Goal: Information Seeking & Learning: Learn about a topic

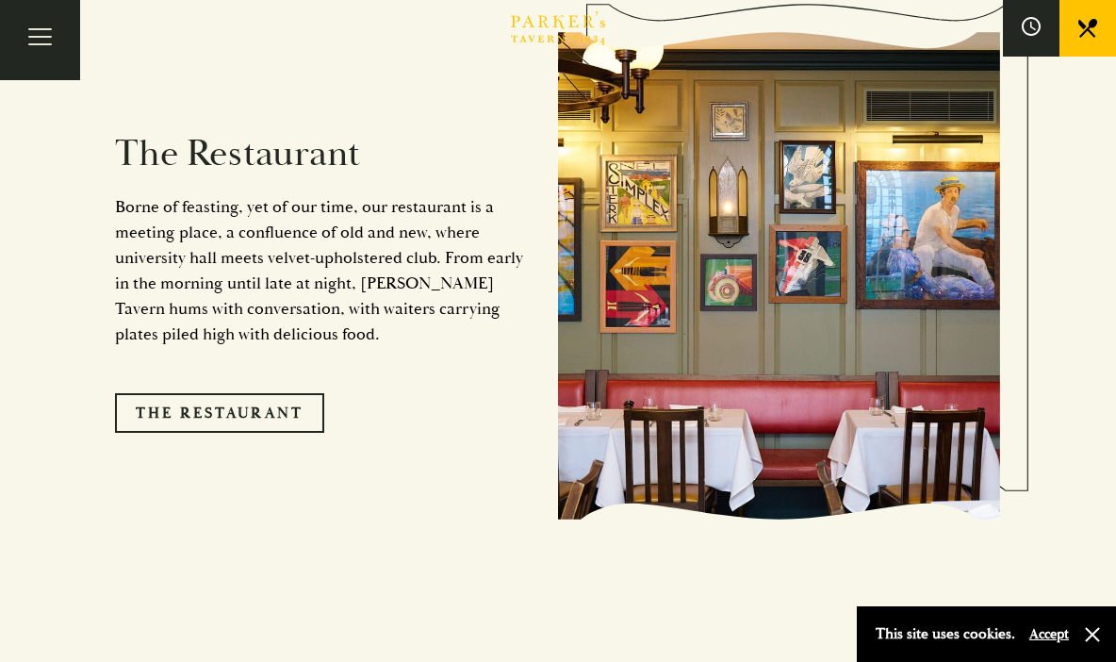
scroll to position [1560, 0]
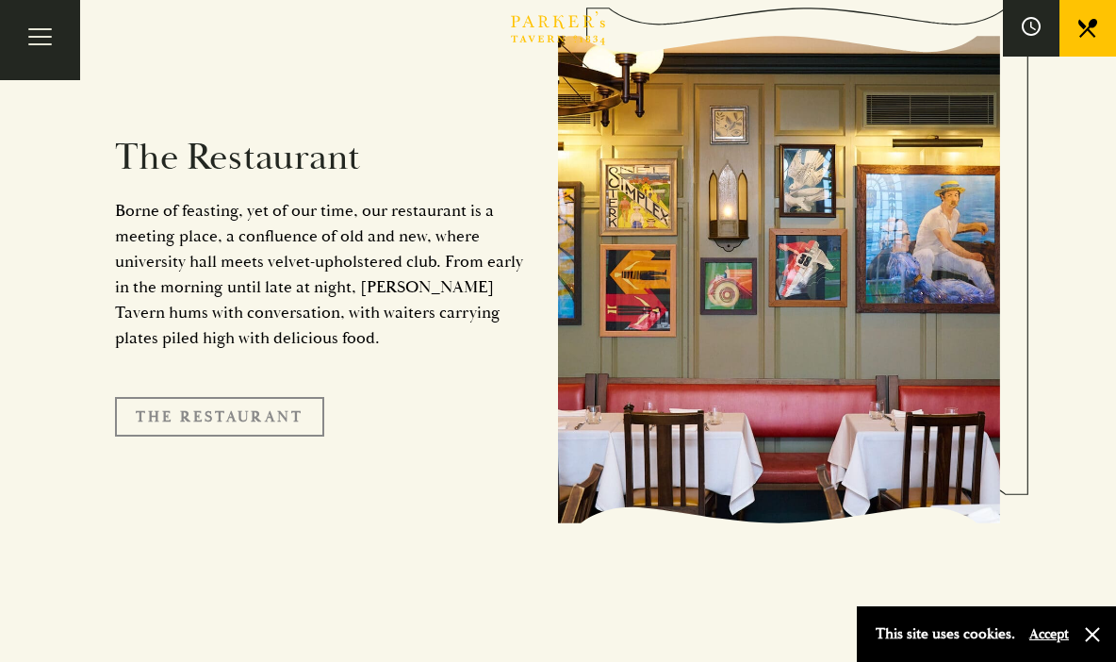
click at [187, 397] on link "The Restaurant" at bounding box center [219, 417] width 209 height 40
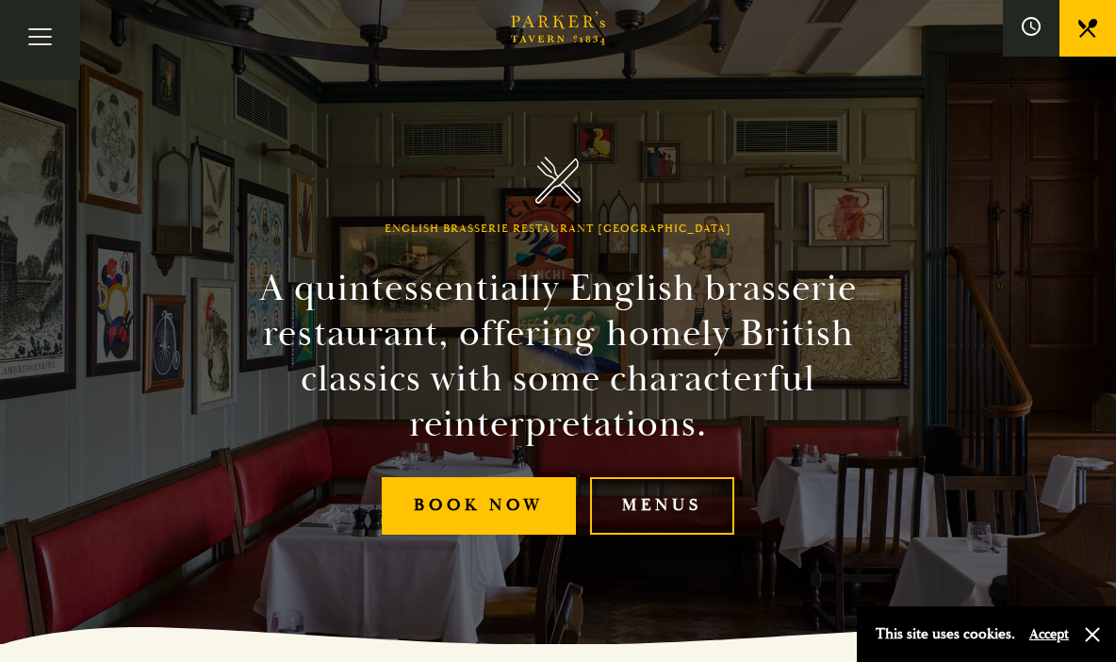
scroll to position [19, 0]
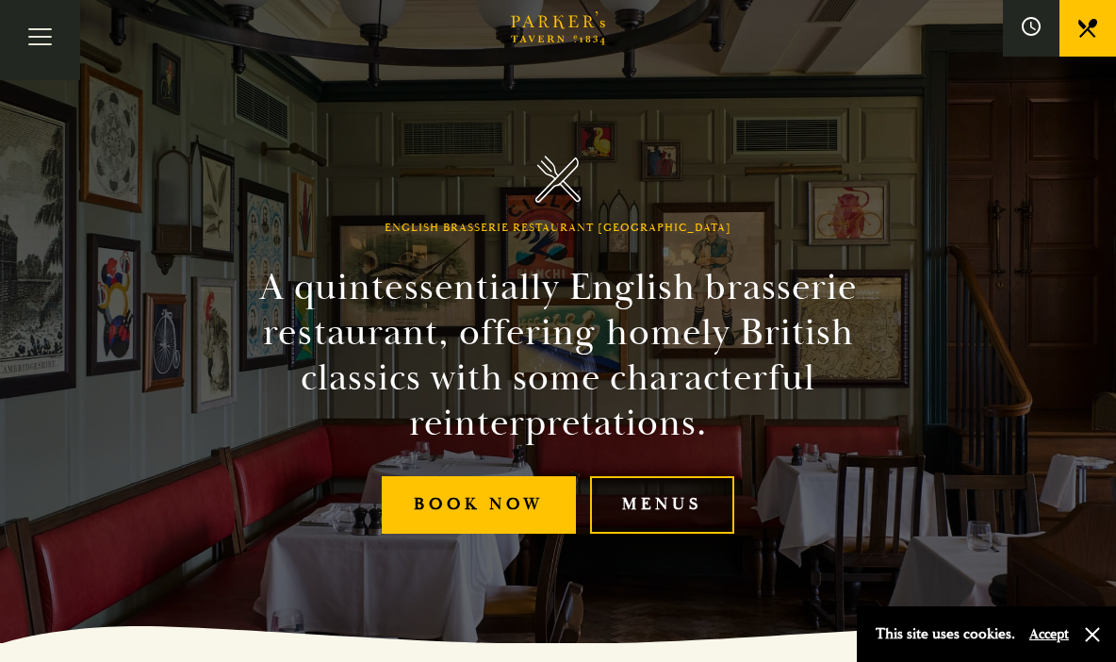
click at [665, 504] on link "Menus" at bounding box center [662, 504] width 144 height 57
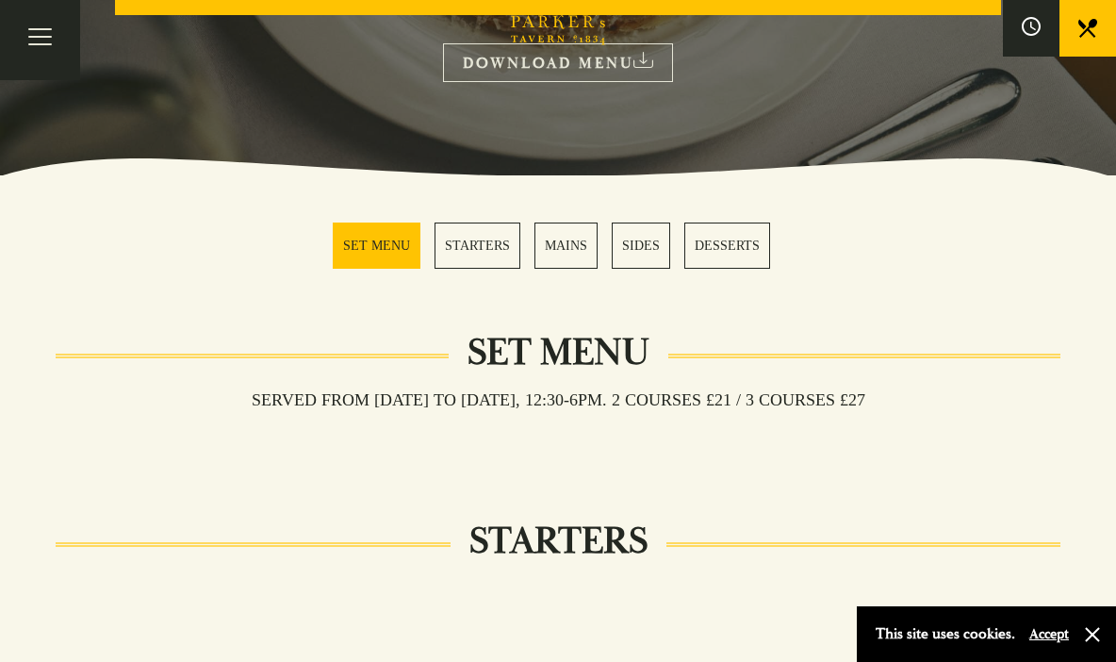
scroll to position [429, 0]
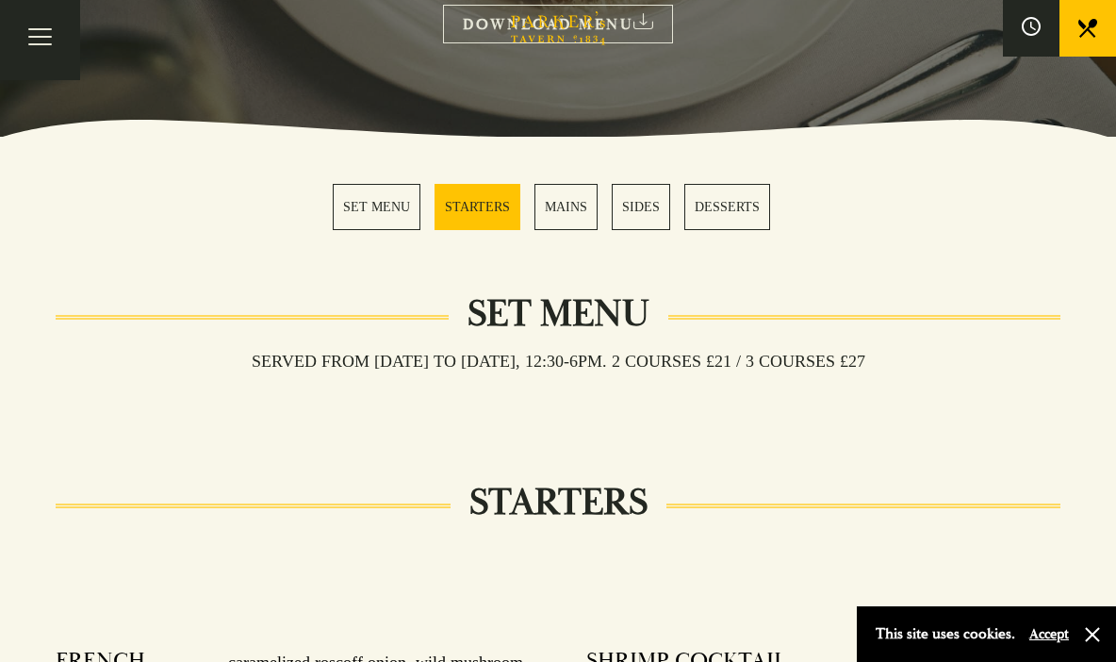
click at [379, 207] on link "SET MENU" at bounding box center [377, 207] width 88 height 46
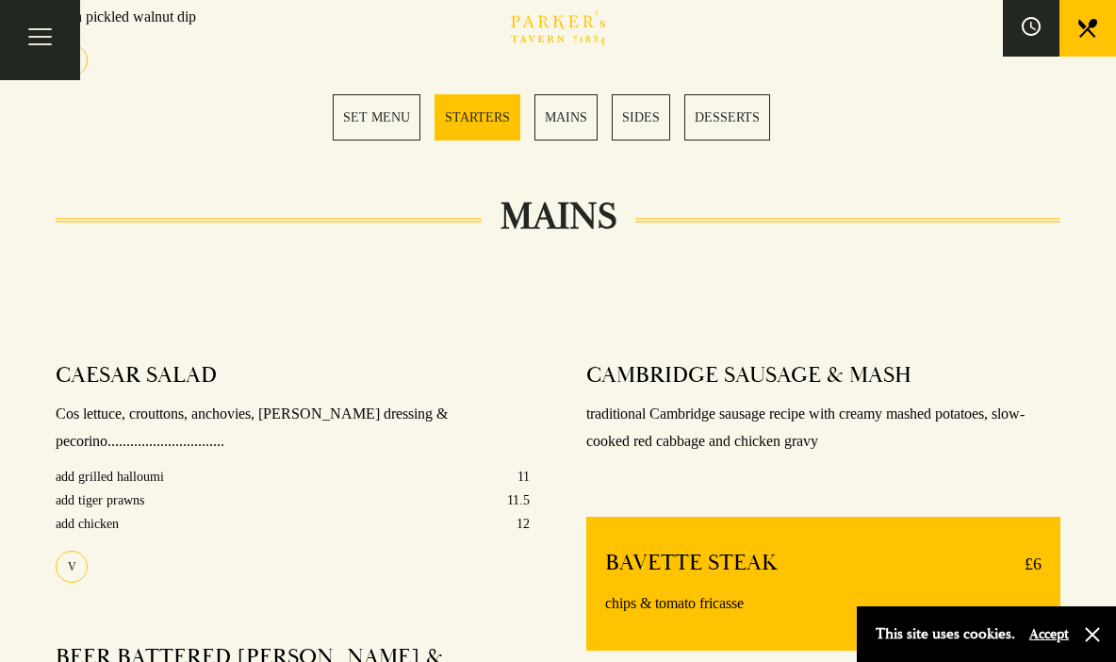
scroll to position [1279, 0]
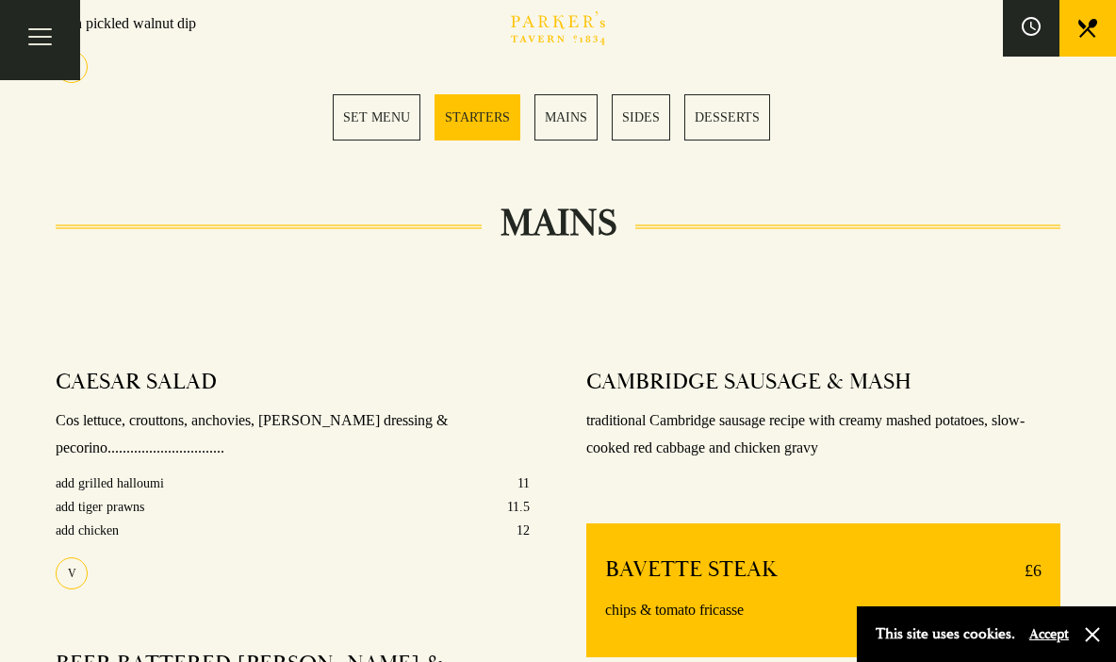
click at [454, 386] on div "CAESAR SALAD" at bounding box center [293, 382] width 474 height 28
click at [567, 116] on link "MAINS" at bounding box center [565, 117] width 63 height 46
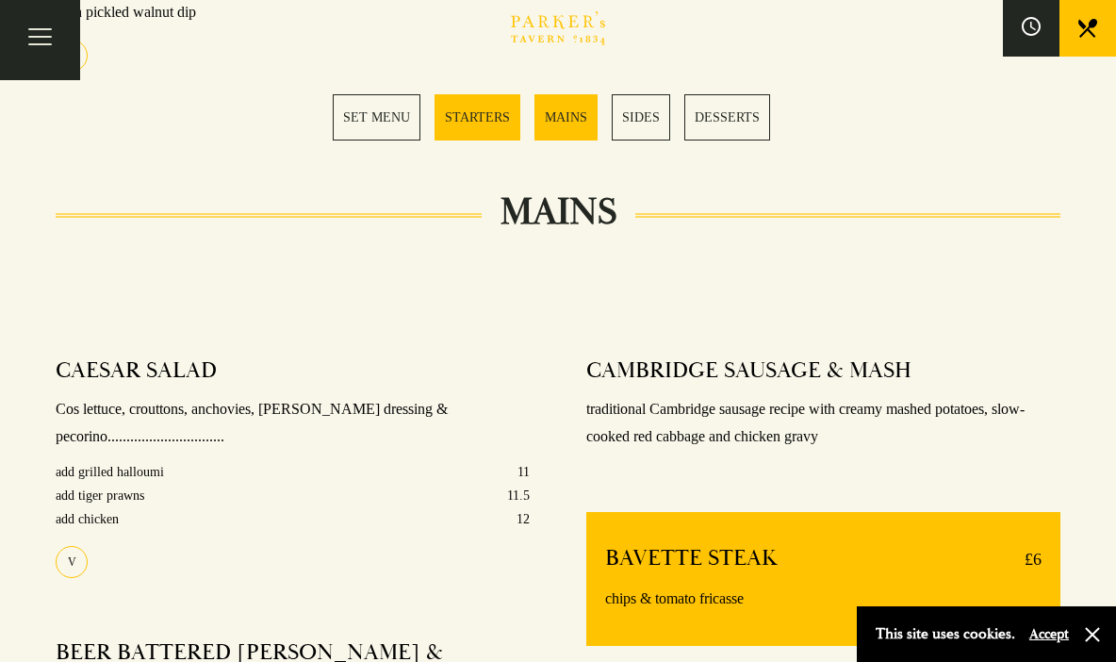
scroll to position [1269, 0]
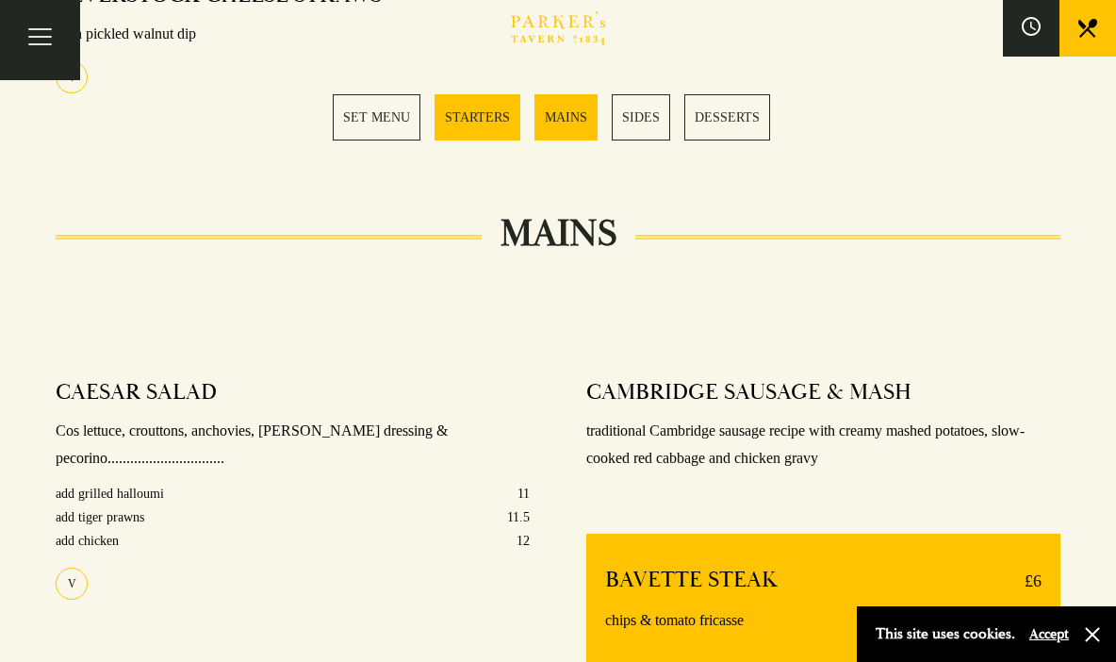
click at [649, 114] on link "SIDES" at bounding box center [641, 117] width 58 height 46
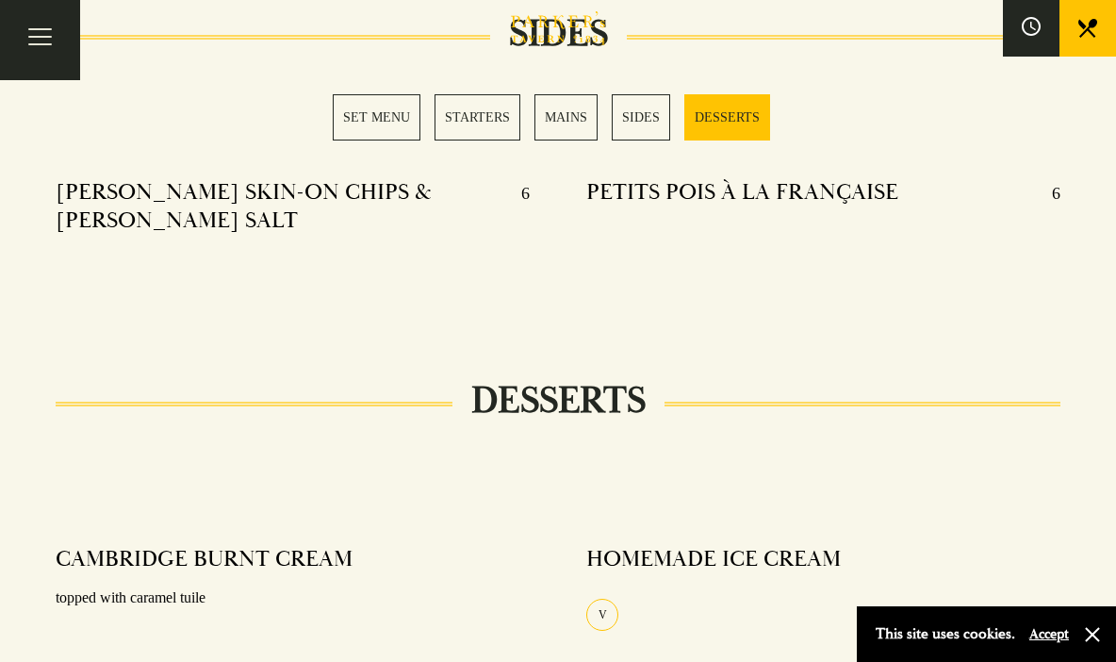
scroll to position [2144, 0]
click at [581, 109] on link "MAINS" at bounding box center [565, 117] width 63 height 46
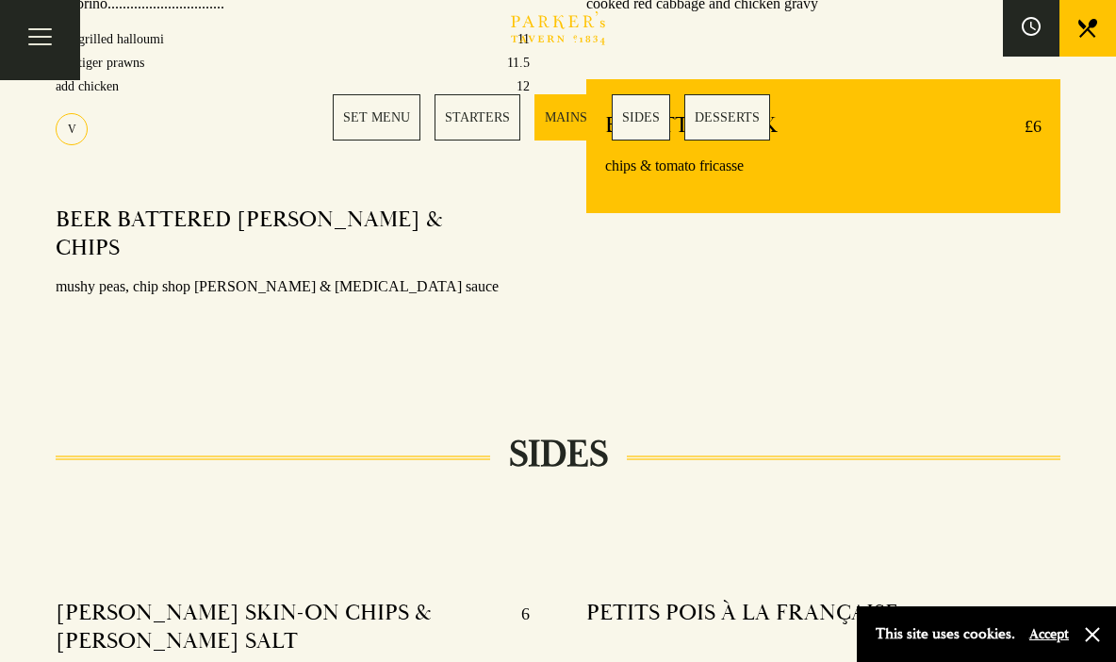
scroll to position [1721, 0]
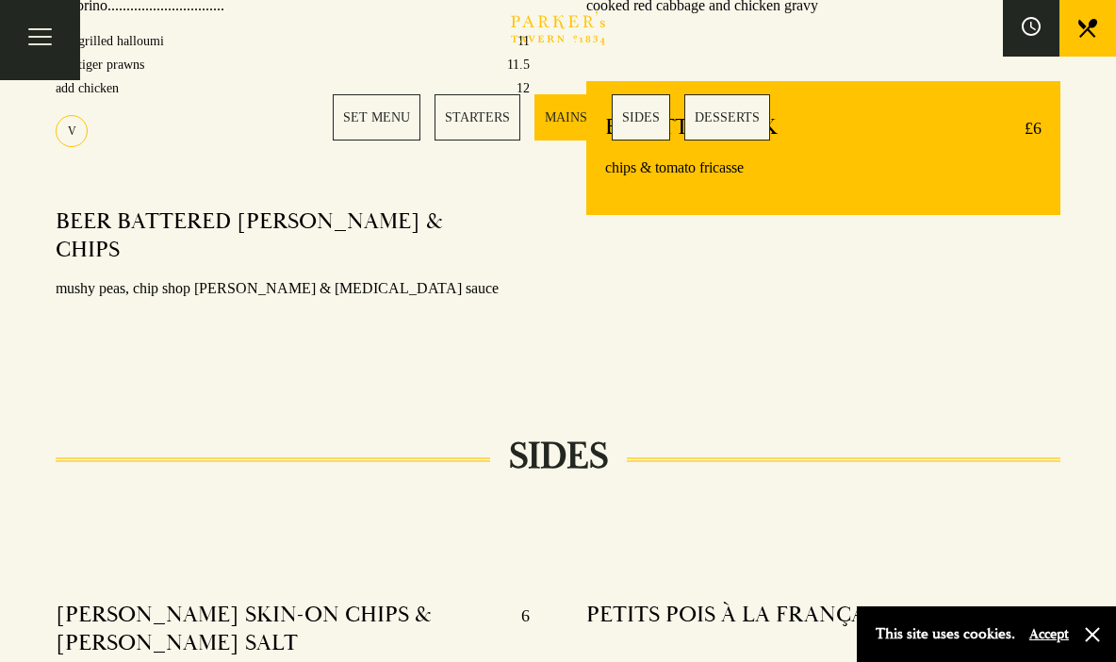
scroll to position [2144, 0]
